Goal: Navigation & Orientation: Go to known website

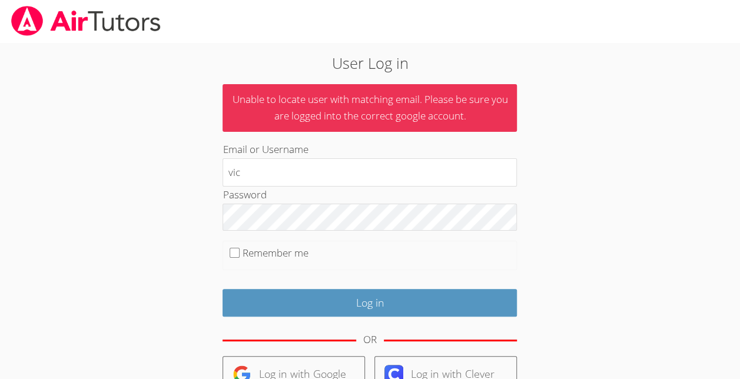
type input "[EMAIL_ADDRESS][DOMAIN_NAME]"
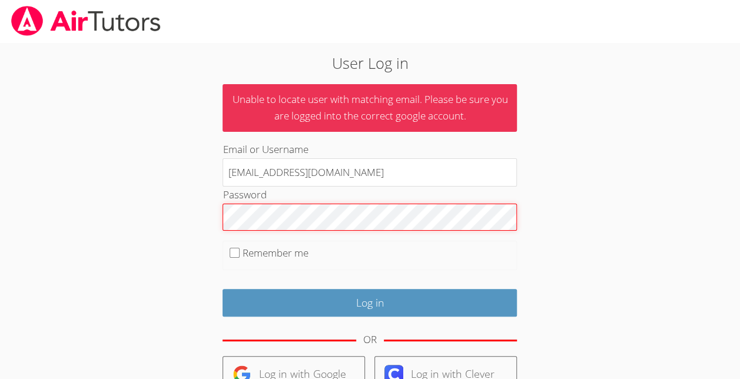
click at [222, 289] on input "Log in" at bounding box center [369, 303] width 294 height 28
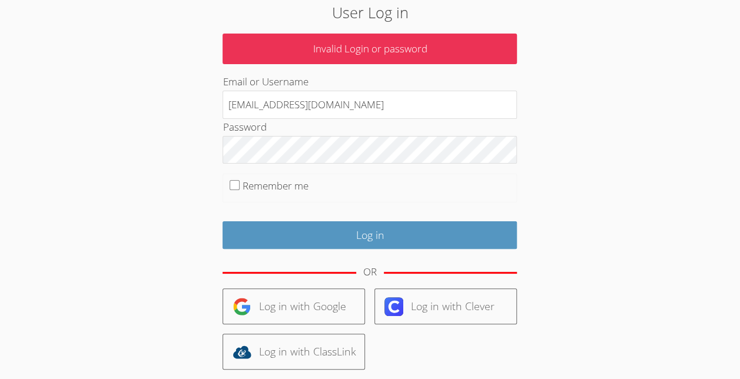
scroll to position [132, 0]
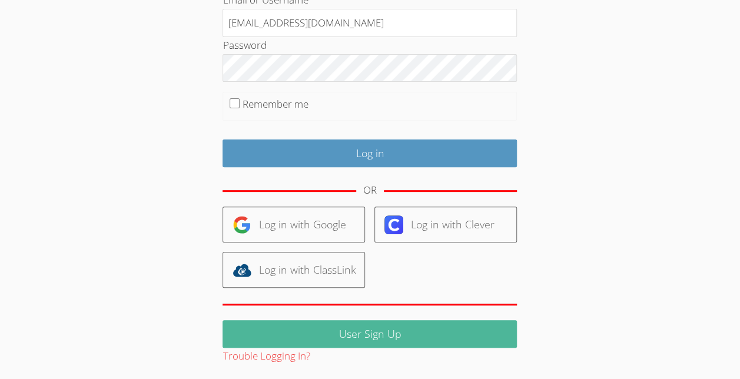
click at [323, 321] on link "User Sign Up" at bounding box center [369, 334] width 294 height 28
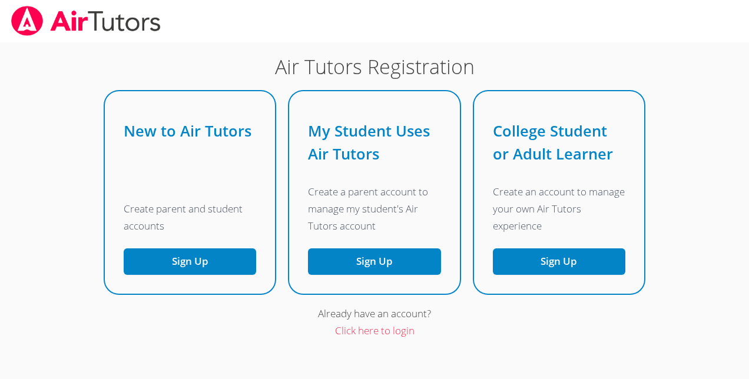
click at [78, 27] on img at bounding box center [86, 21] width 152 height 30
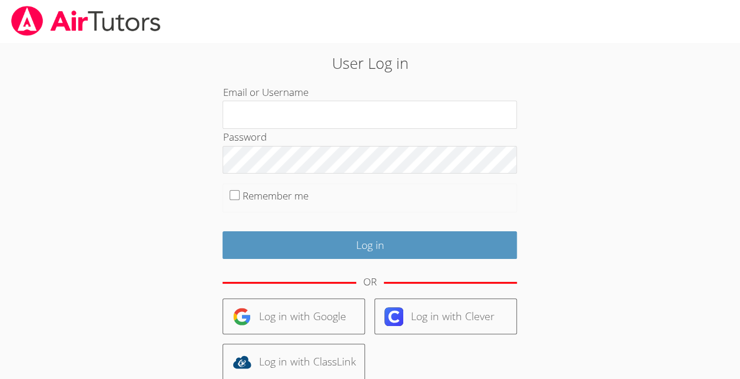
click at [24, 26] on img at bounding box center [86, 21] width 152 height 30
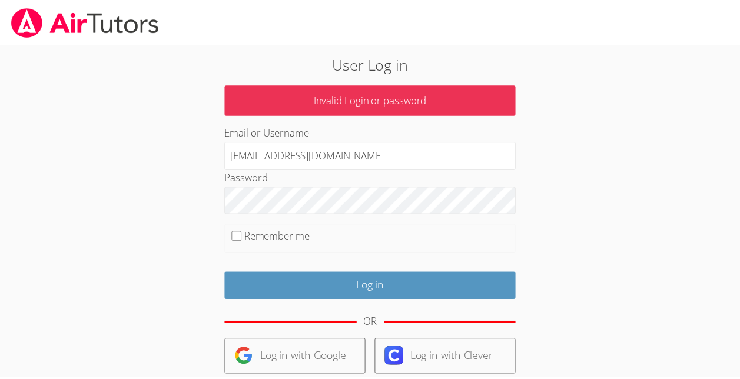
scroll to position [115, 0]
